Goal: Information Seeking & Learning: Compare options

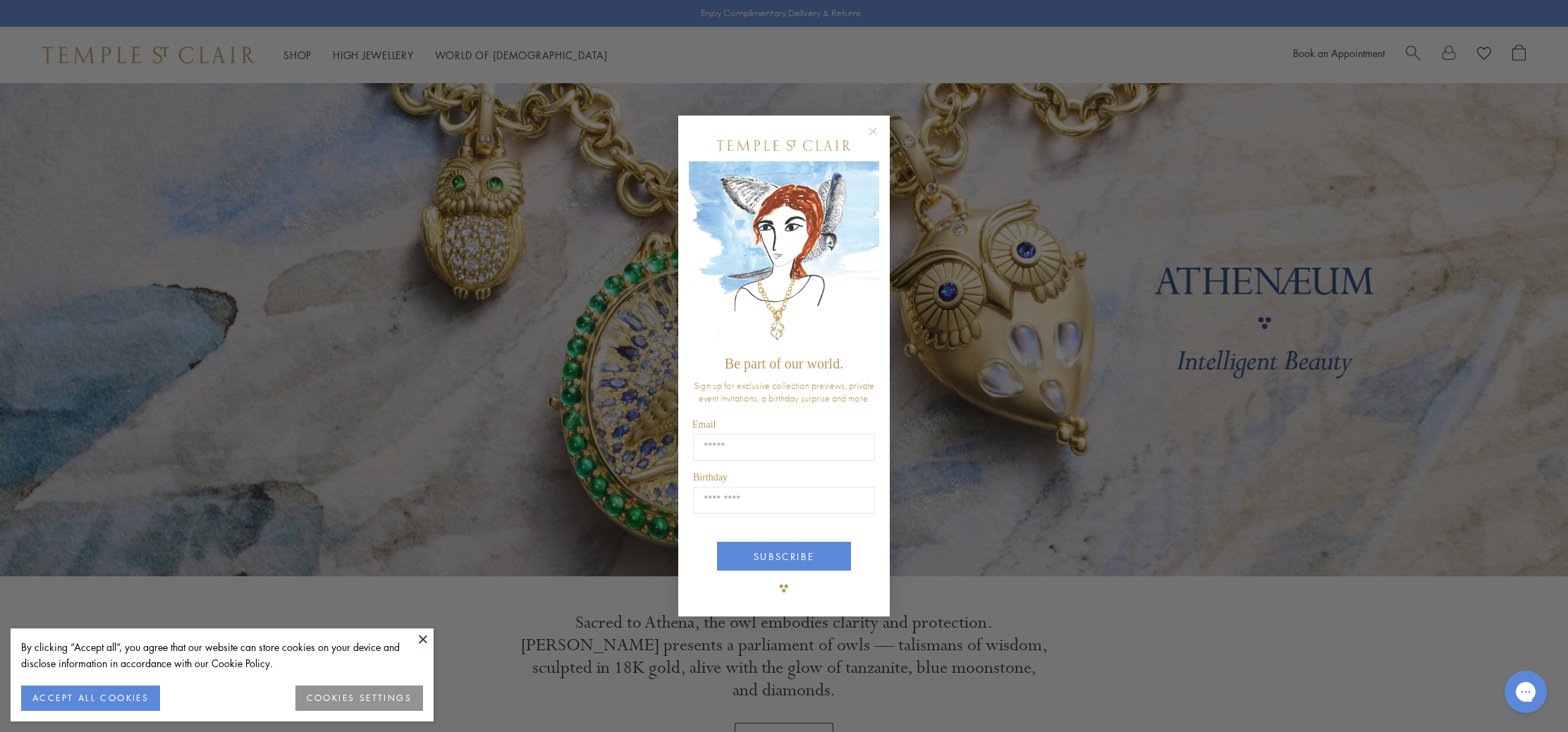
click at [871, 126] on circle "Close dialog" at bounding box center [874, 131] width 17 height 17
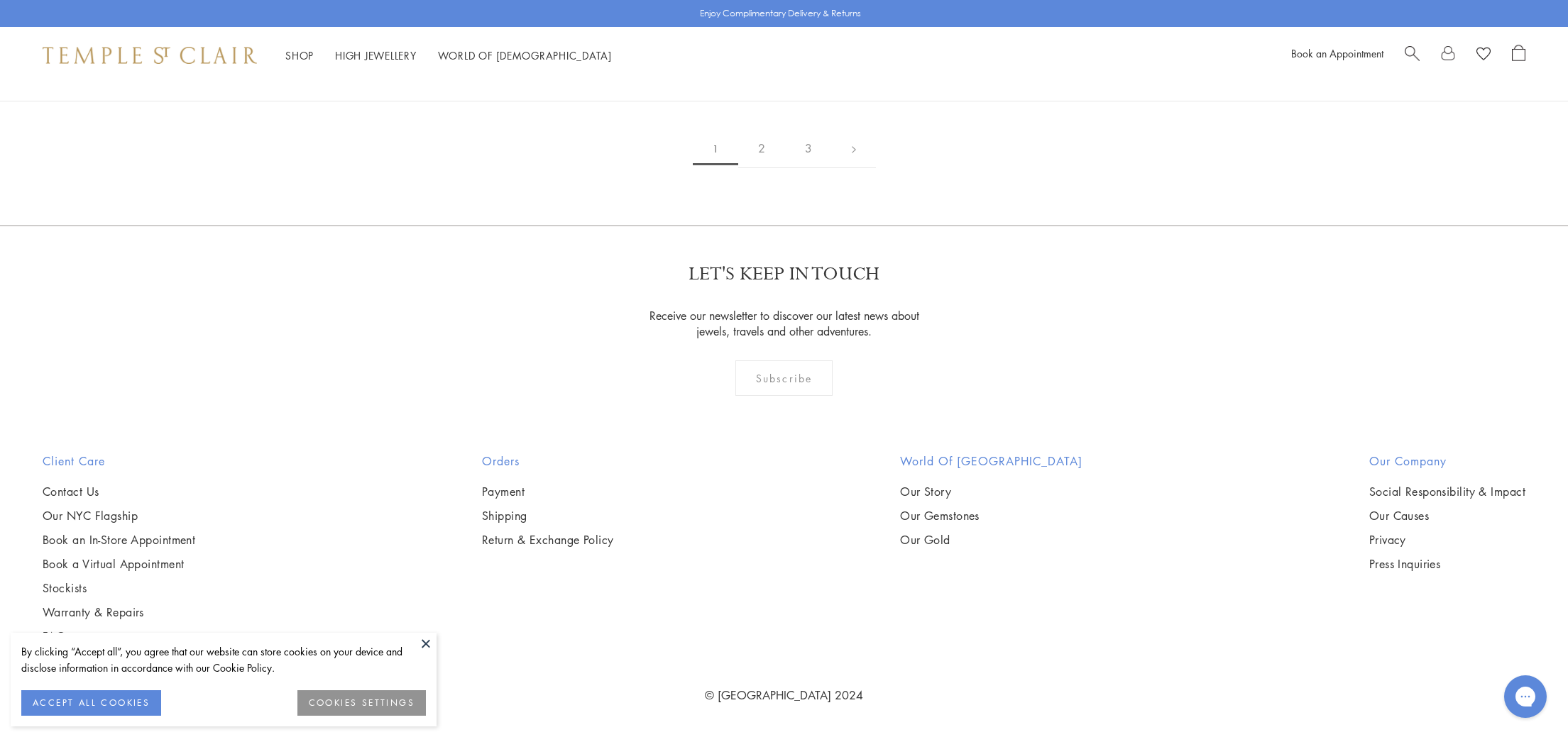
scroll to position [10397, 0]
click at [757, 169] on link "2" at bounding box center [762, 148] width 47 height 39
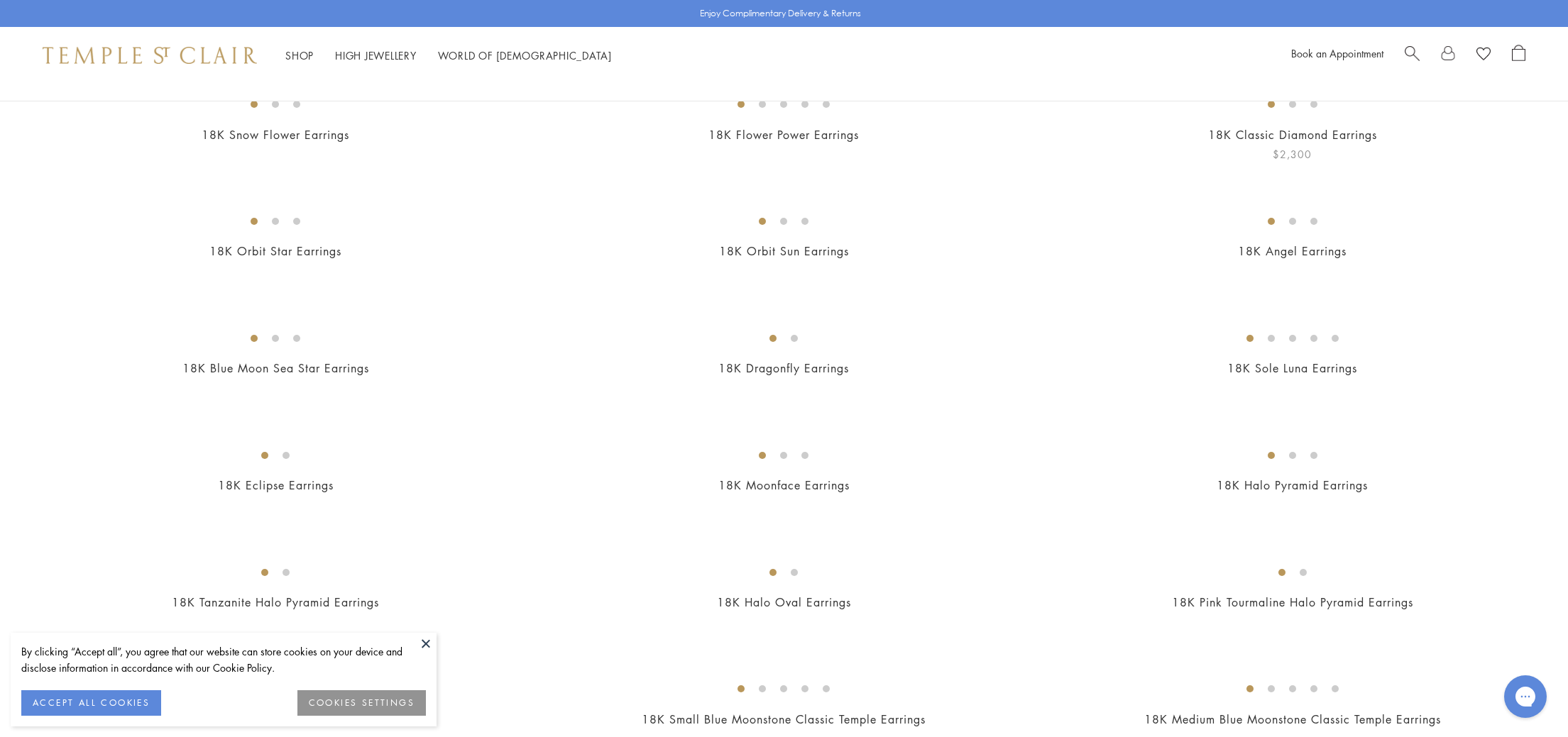
scroll to position [175, 0]
click at [0, 0] on img at bounding box center [0, 0] width 0 height 0
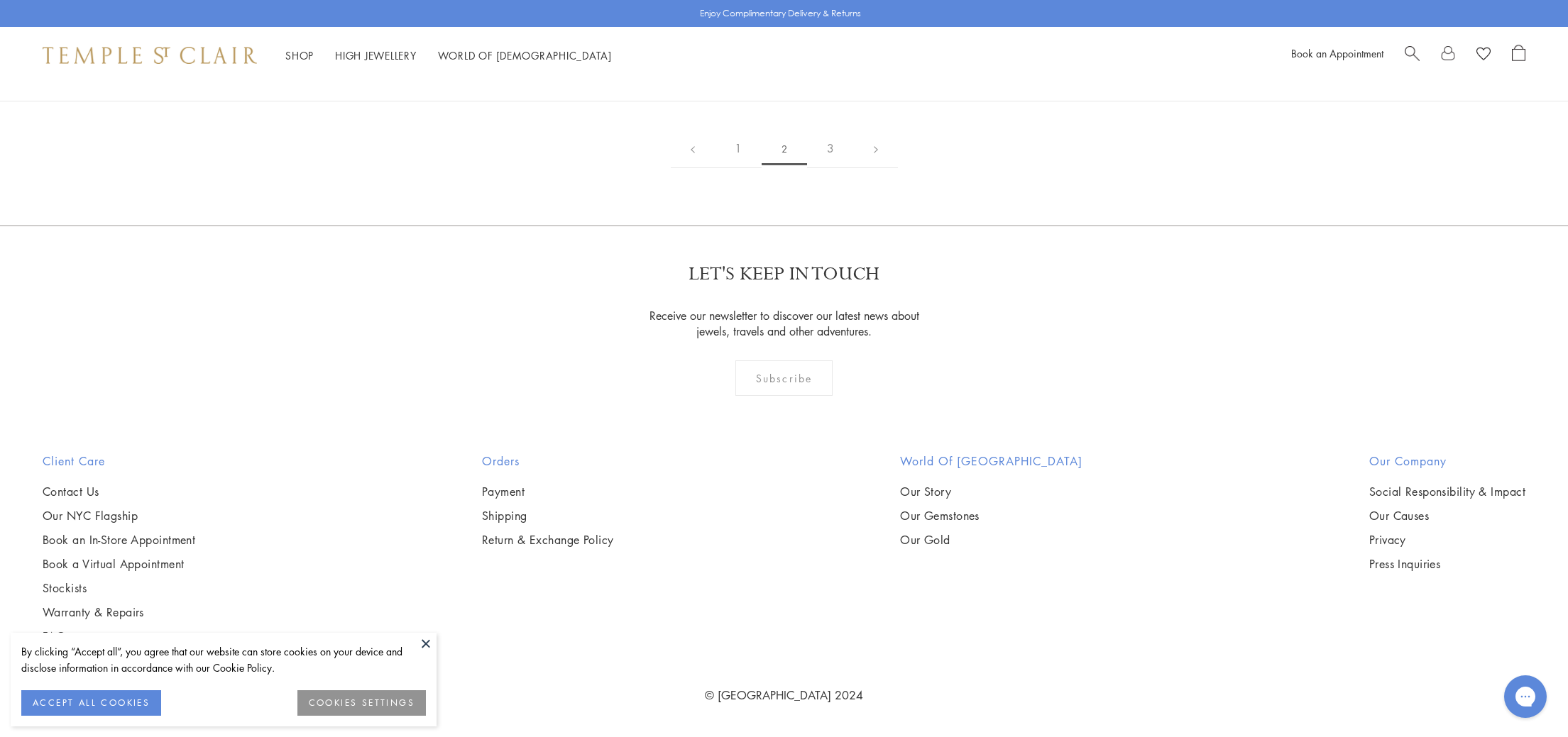
scroll to position [9580, 0]
click at [833, 169] on link "3" at bounding box center [831, 148] width 47 height 39
click at [0, 0] on img at bounding box center [0, 0] width 0 height 0
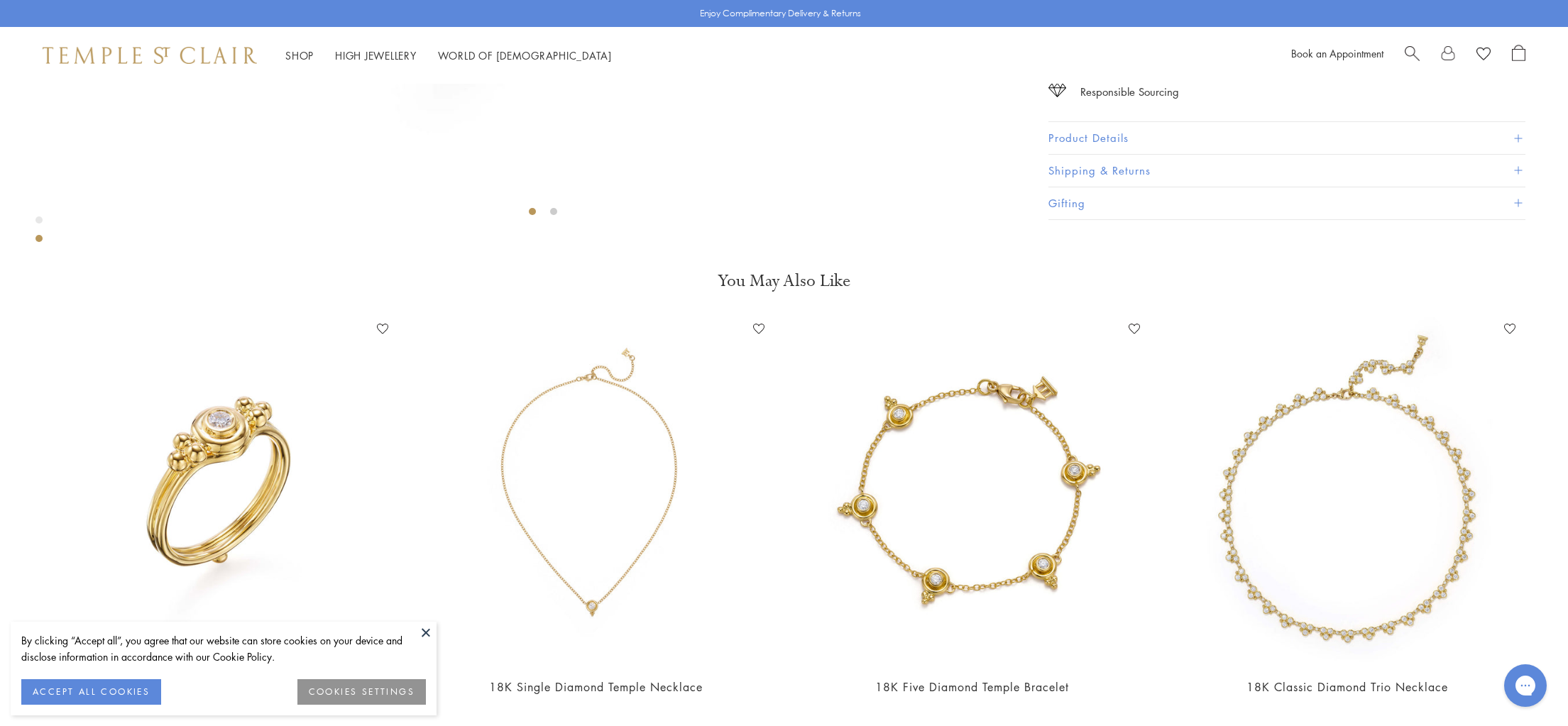
scroll to position [803, 0]
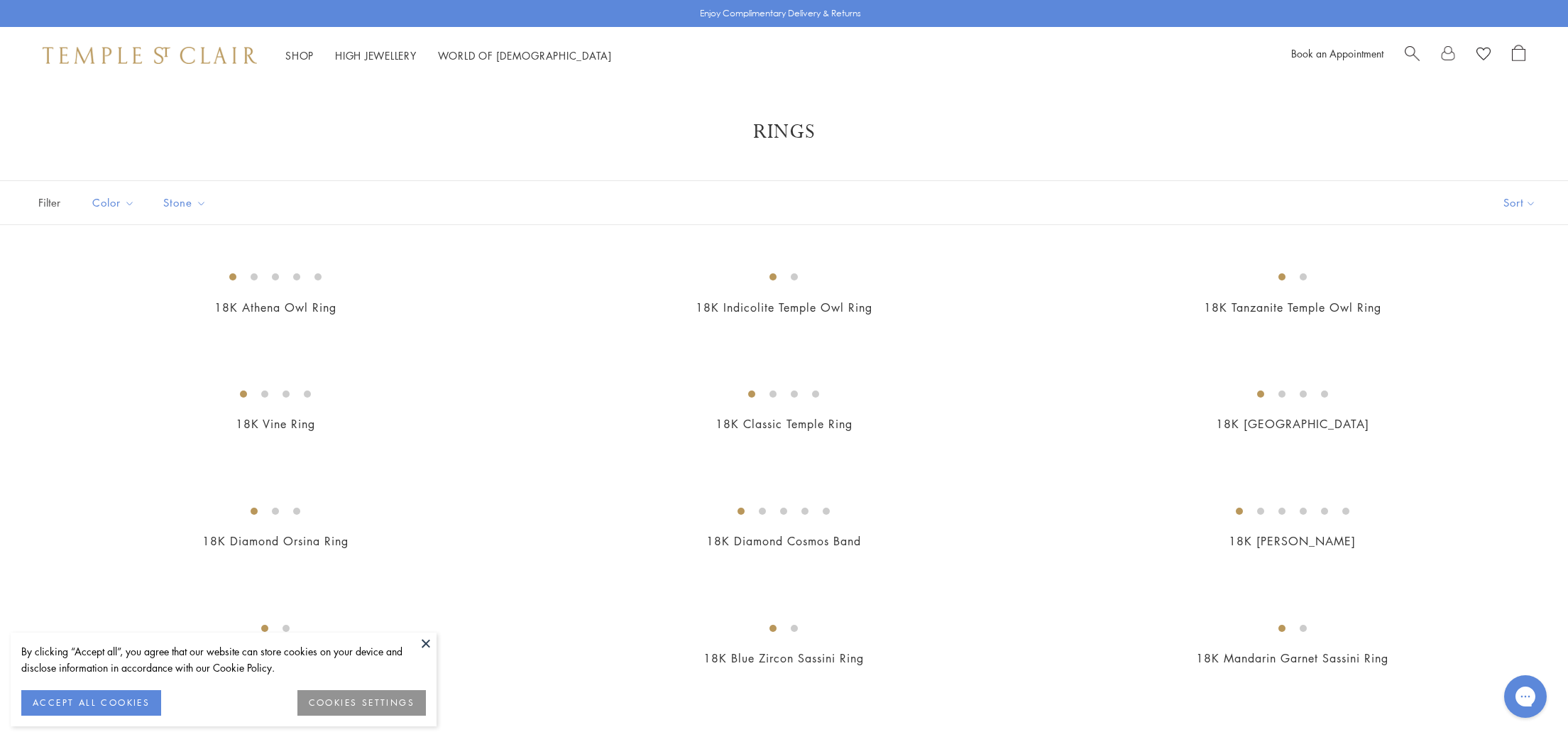
scroll to position [3108, 0]
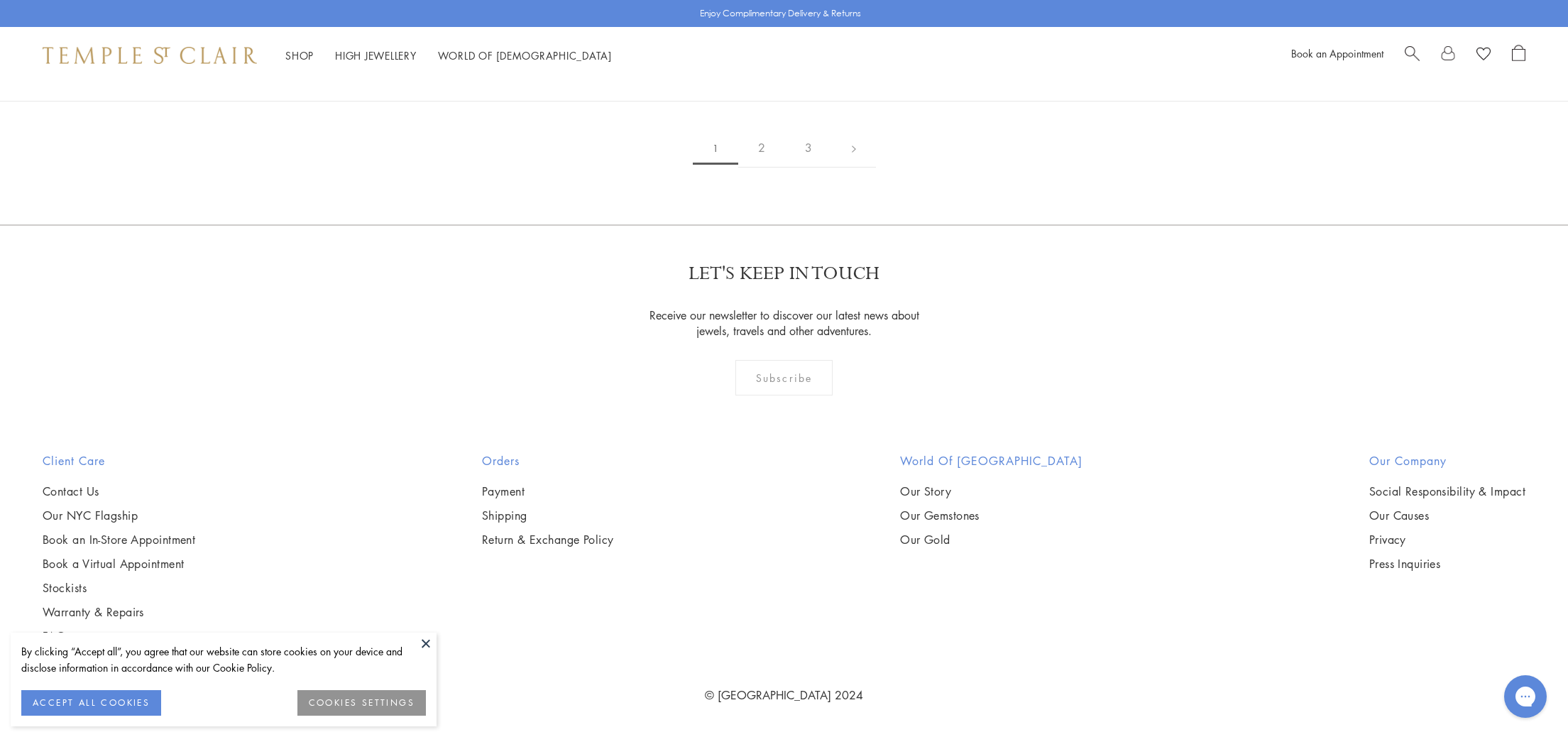
scroll to position [3138, 0]
click at [0, 0] on img at bounding box center [0, 0] width 0 height 0
click at [766, 168] on link "2" at bounding box center [762, 148] width 47 height 39
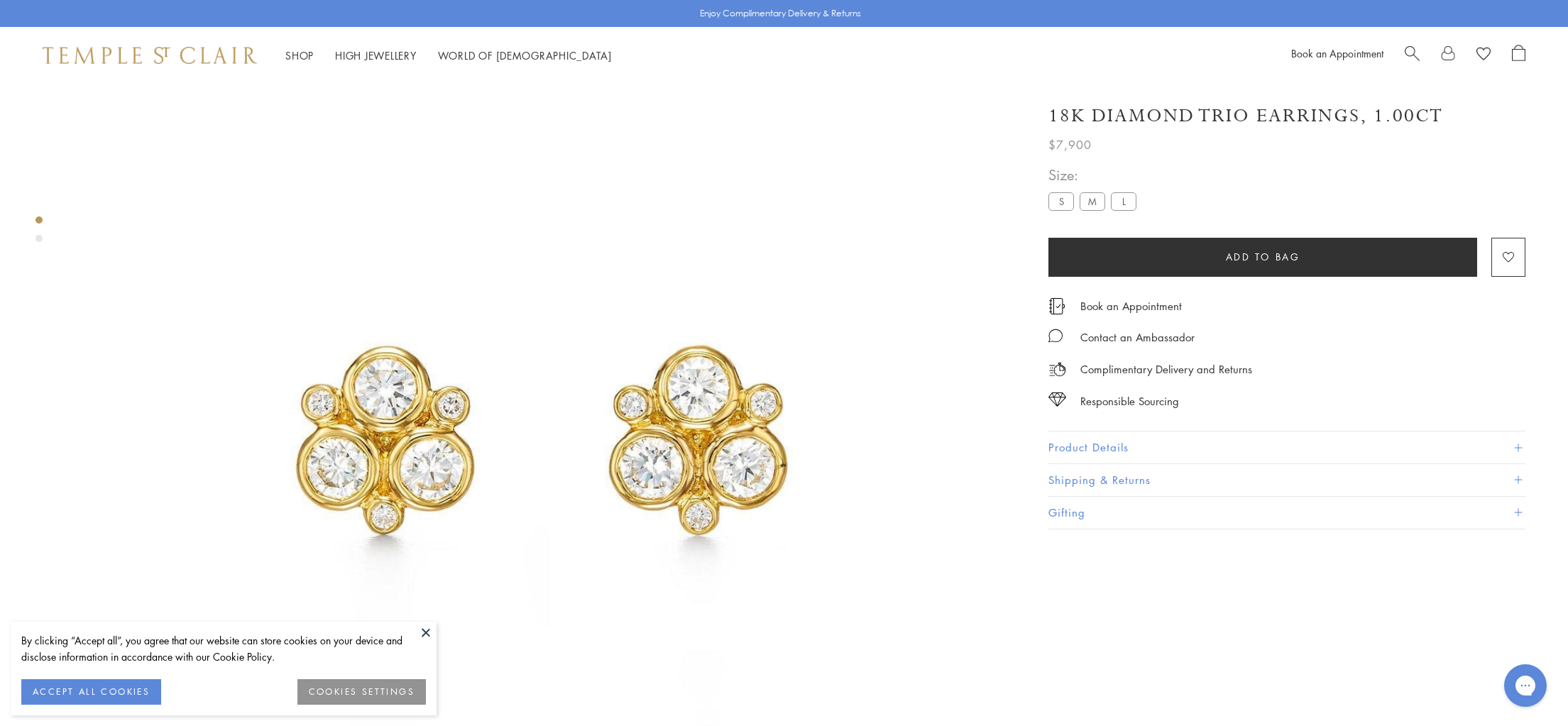
scroll to position [132, 0]
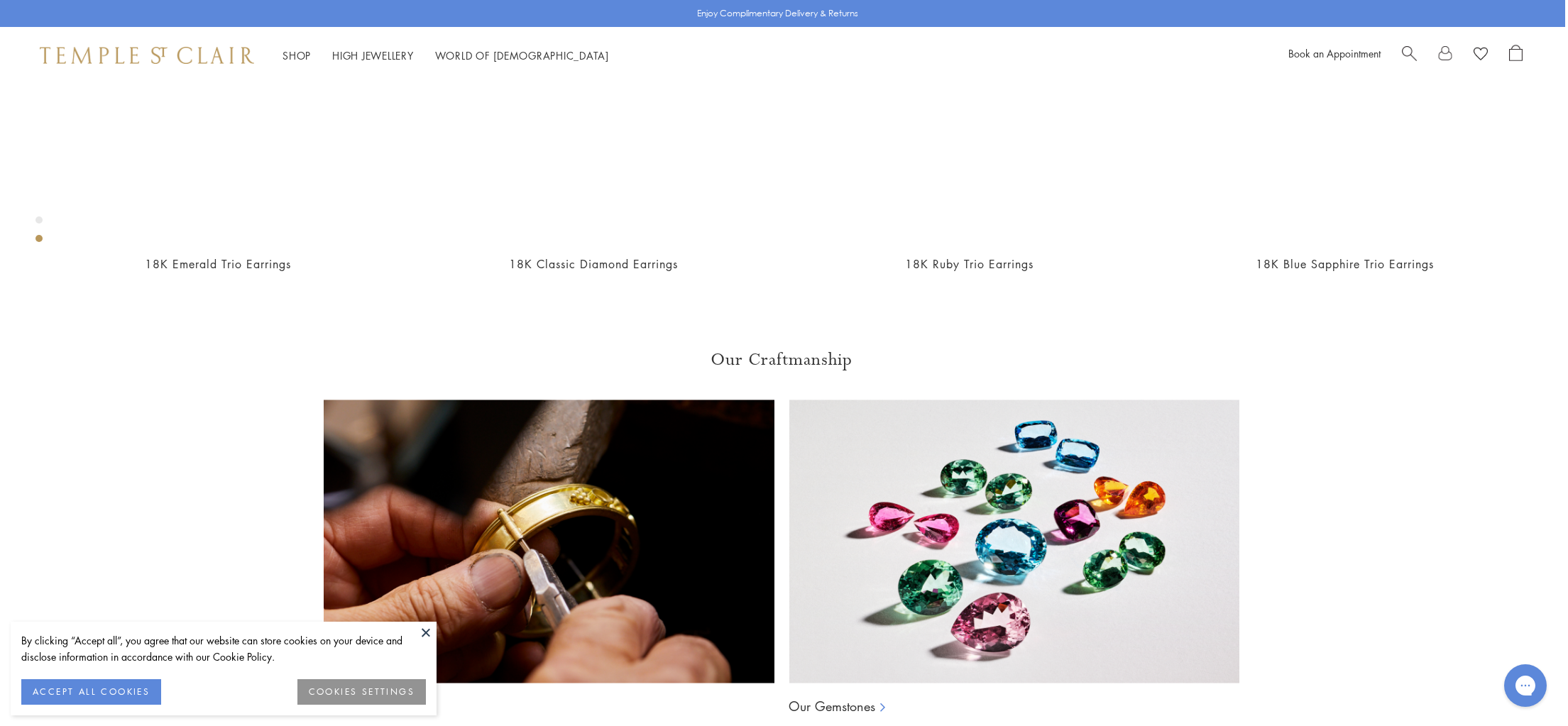
scroll to position [1265, 3]
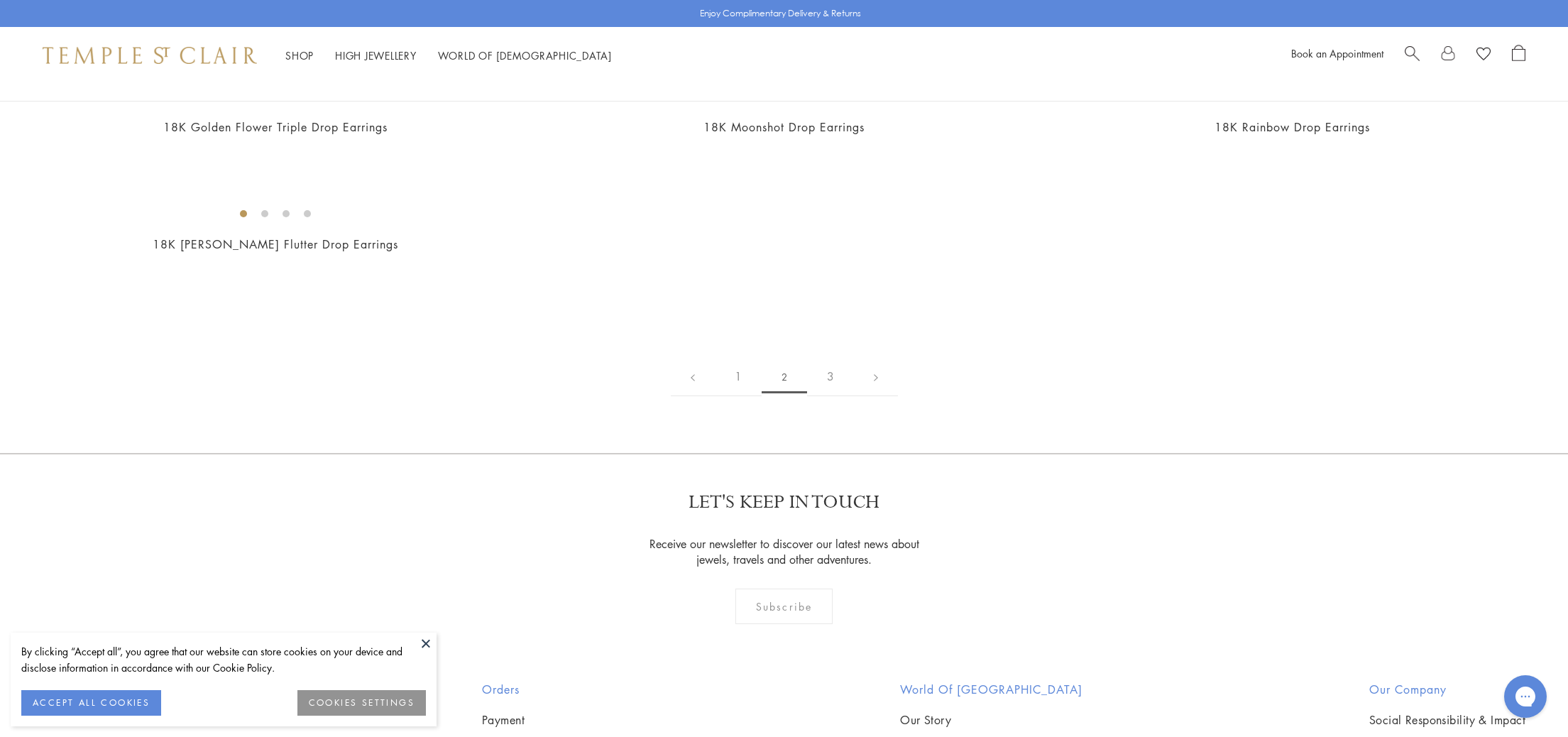
scroll to position [1934, 0]
click at [0, 0] on img at bounding box center [0, 0] width 0 height 0
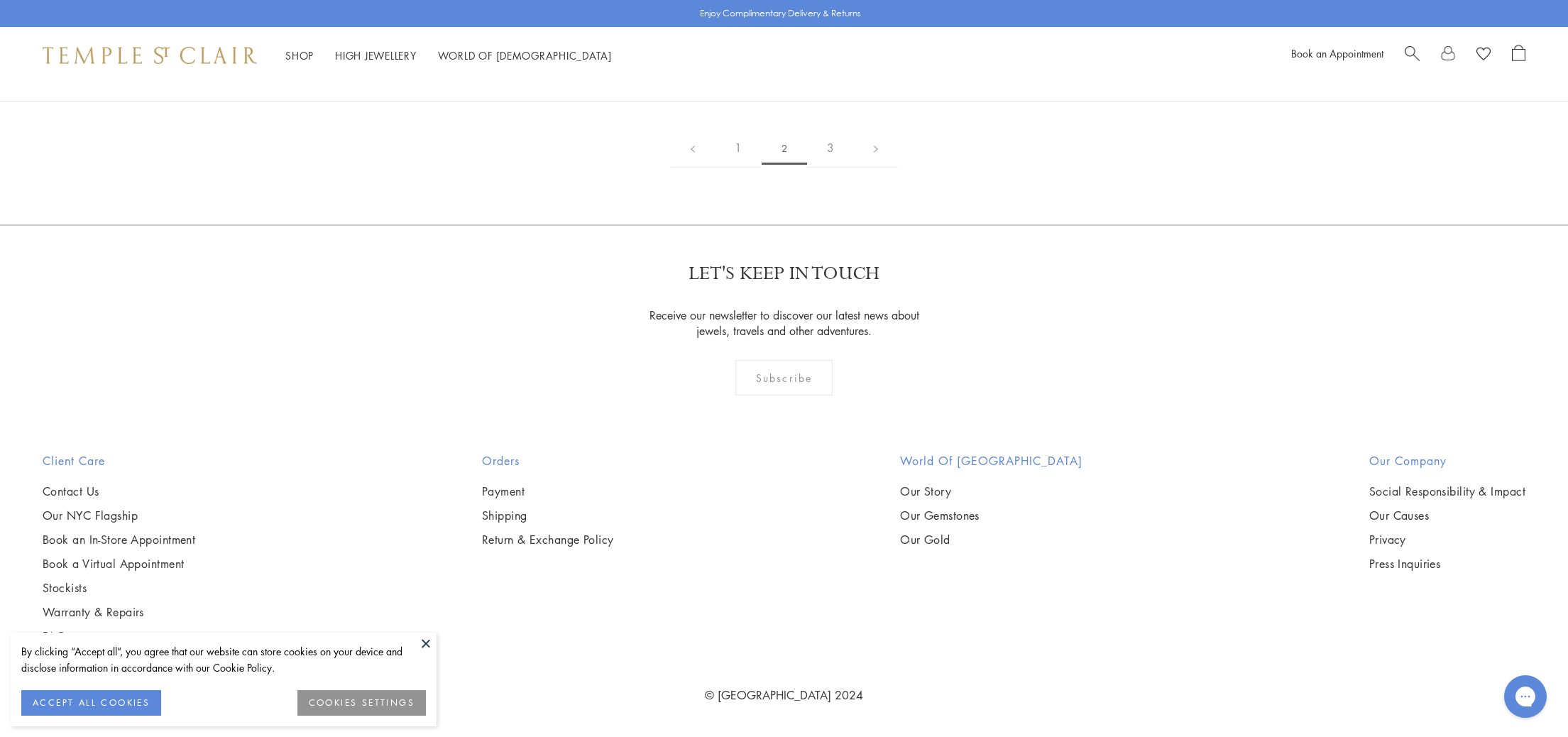
scroll to position [3025, 0]
click at [0, 0] on img at bounding box center [0, 0] width 0 height 0
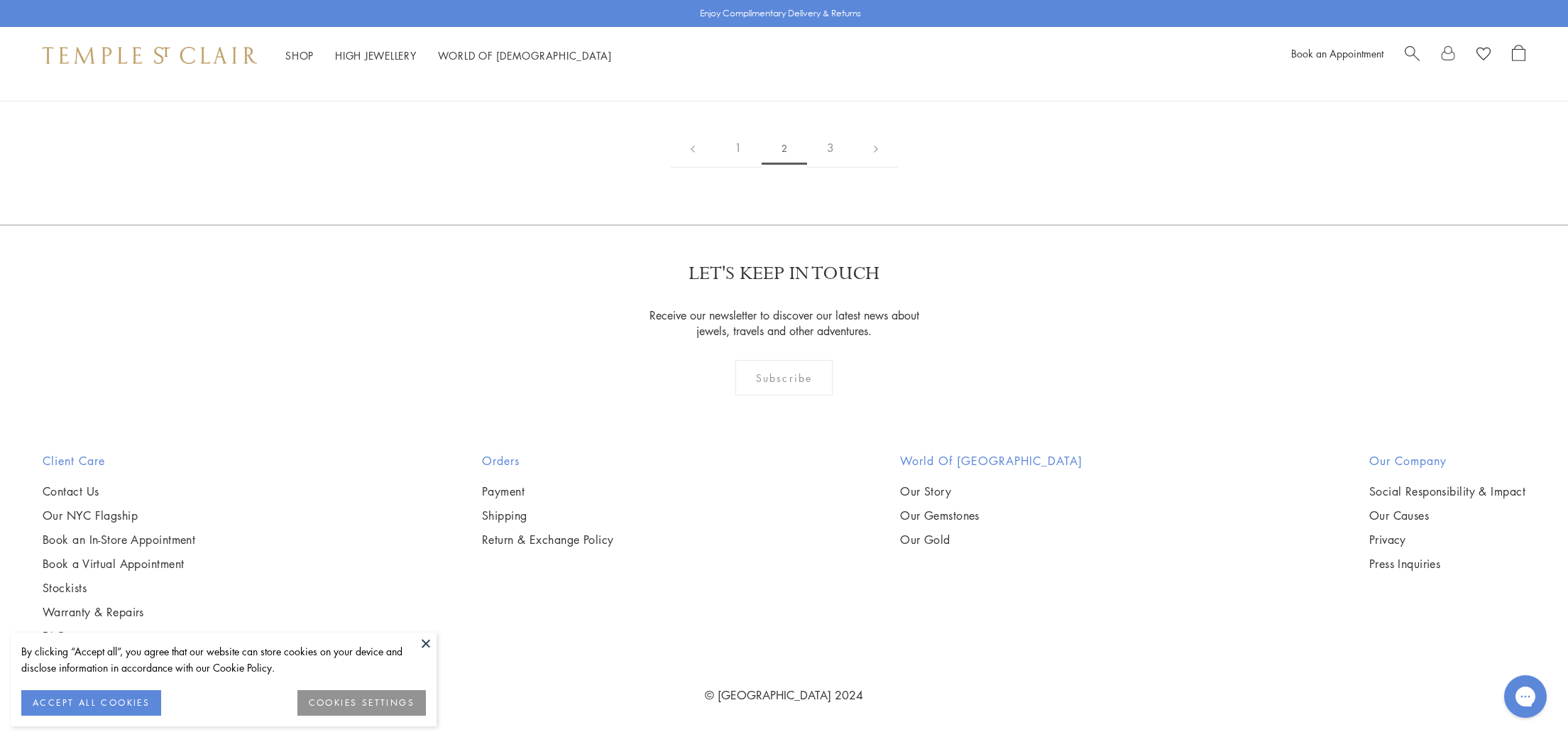
click at [0, 0] on img at bounding box center [0, 0] width 0 height 0
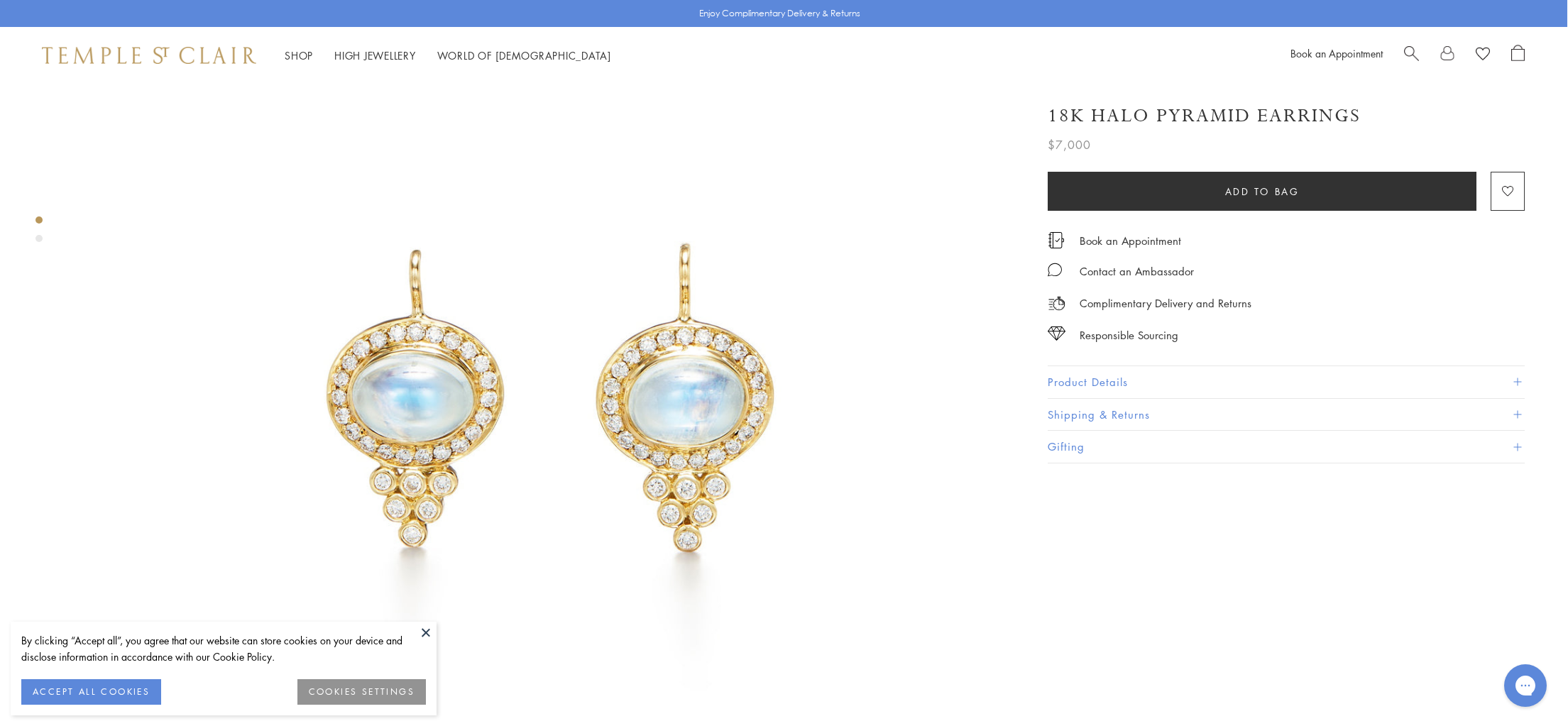
scroll to position [171, 1]
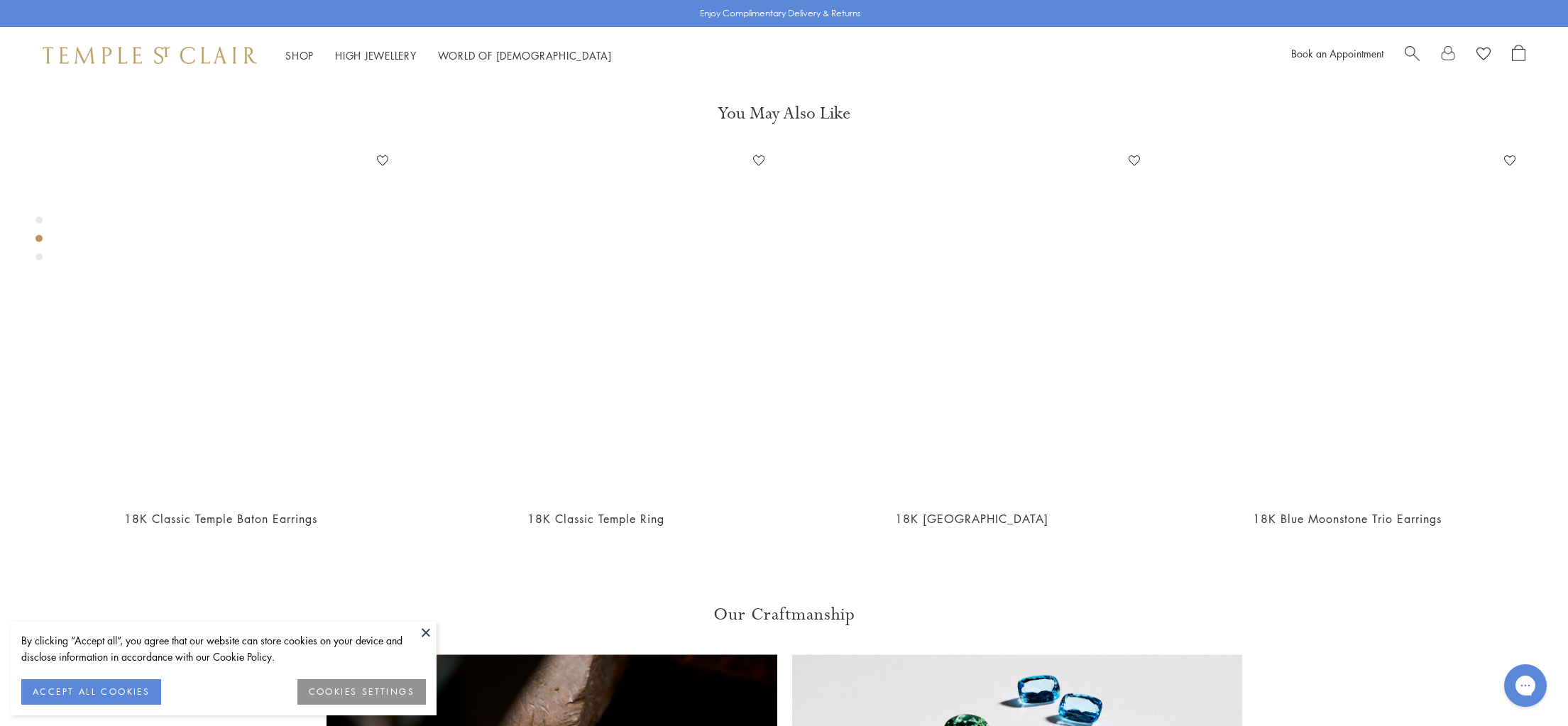
scroll to position [1054, 0]
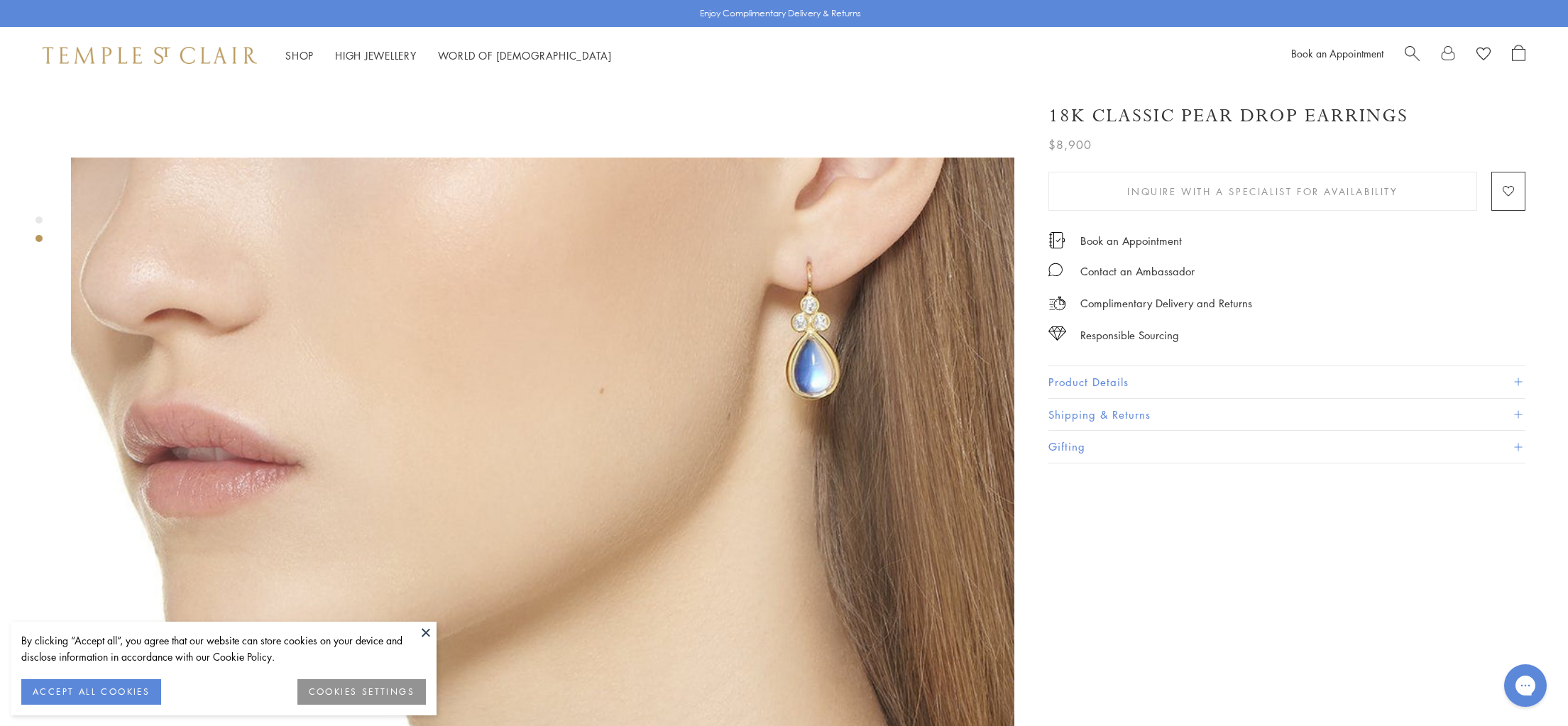
scroll to position [860, 0]
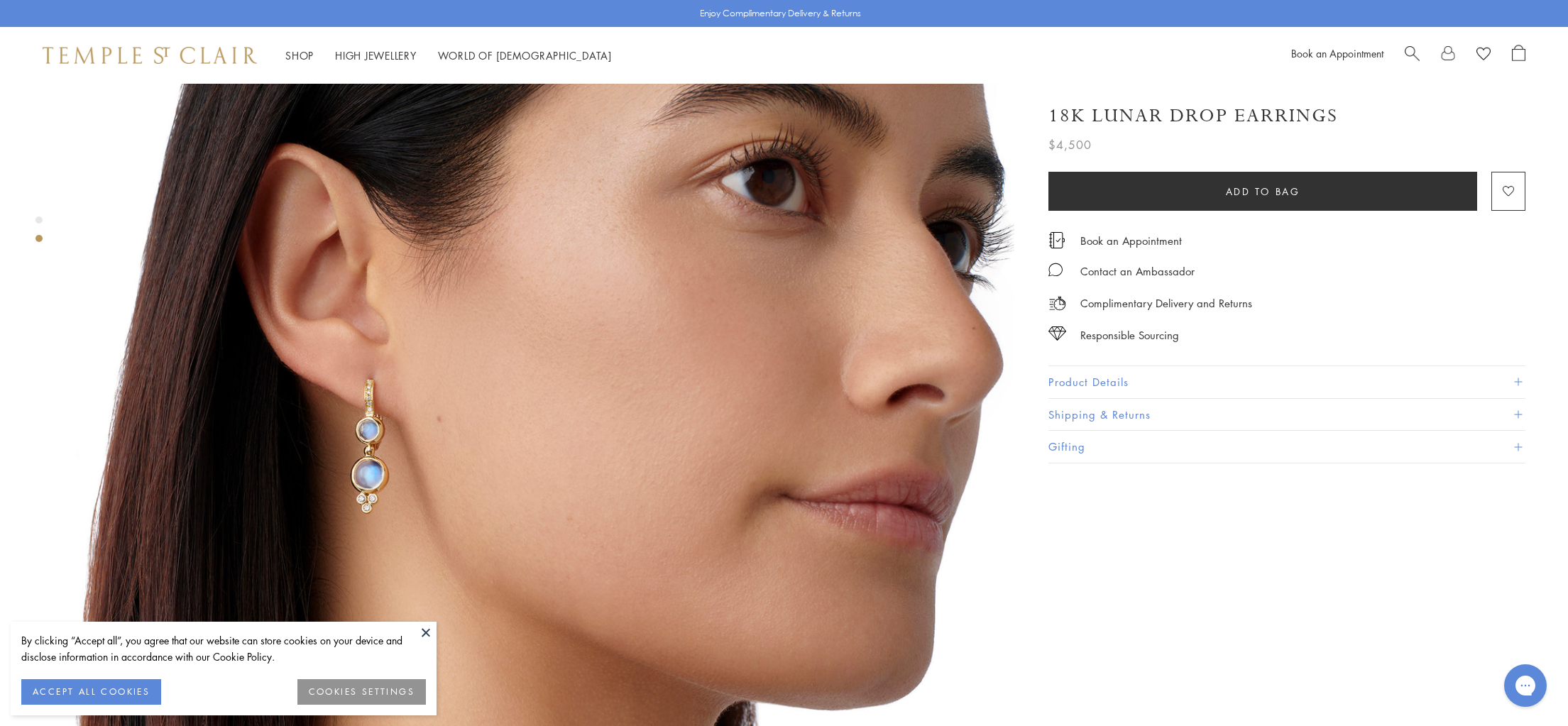
scroll to position [1067, 0]
